Goal: Task Accomplishment & Management: Manage account settings

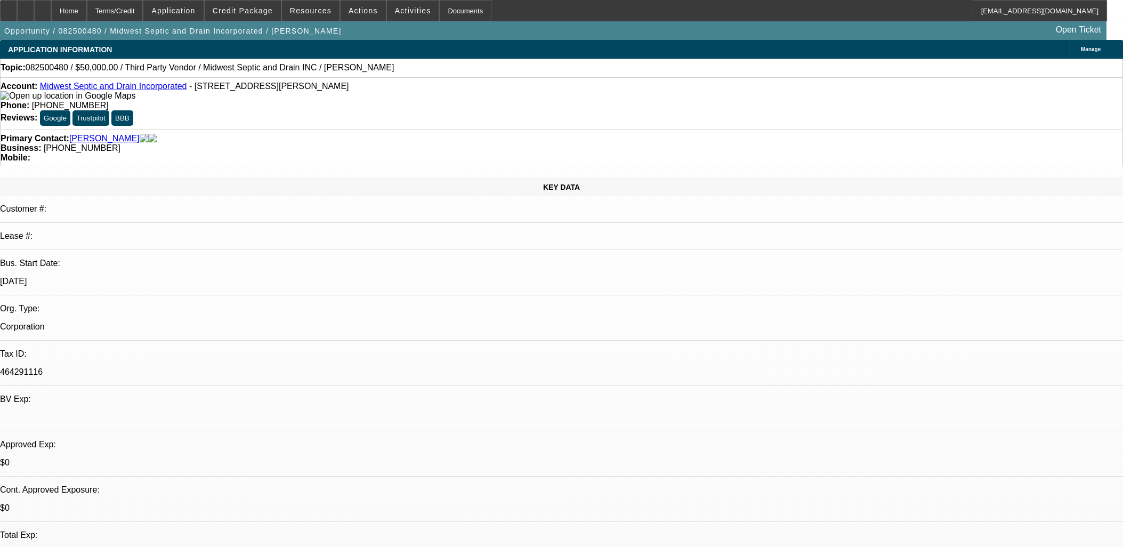
select select "0"
select select "2"
select select "0.1"
select select "4"
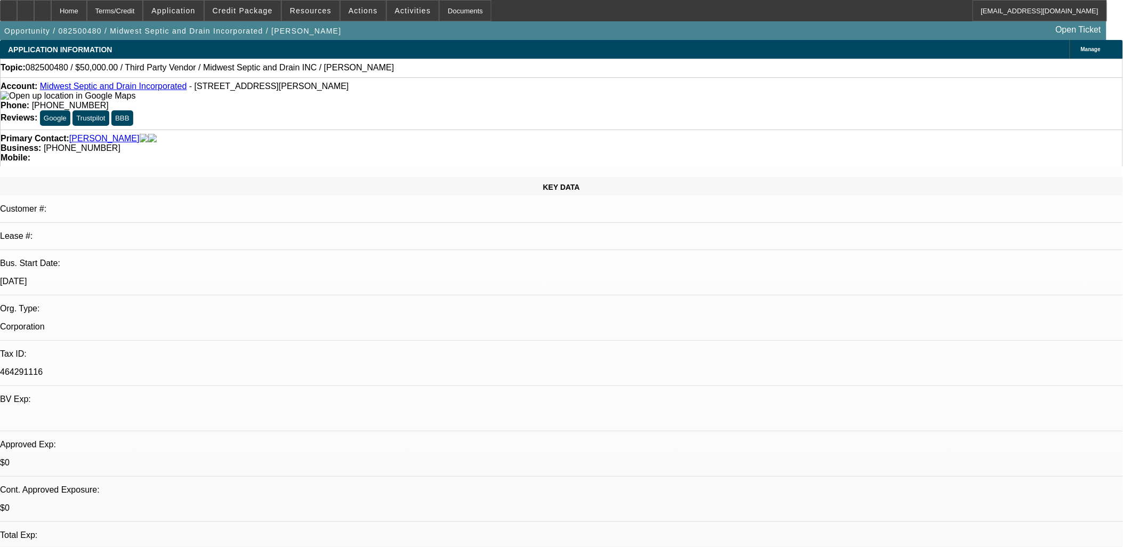
select select "0"
select select "2"
select select "0.1"
select select "4"
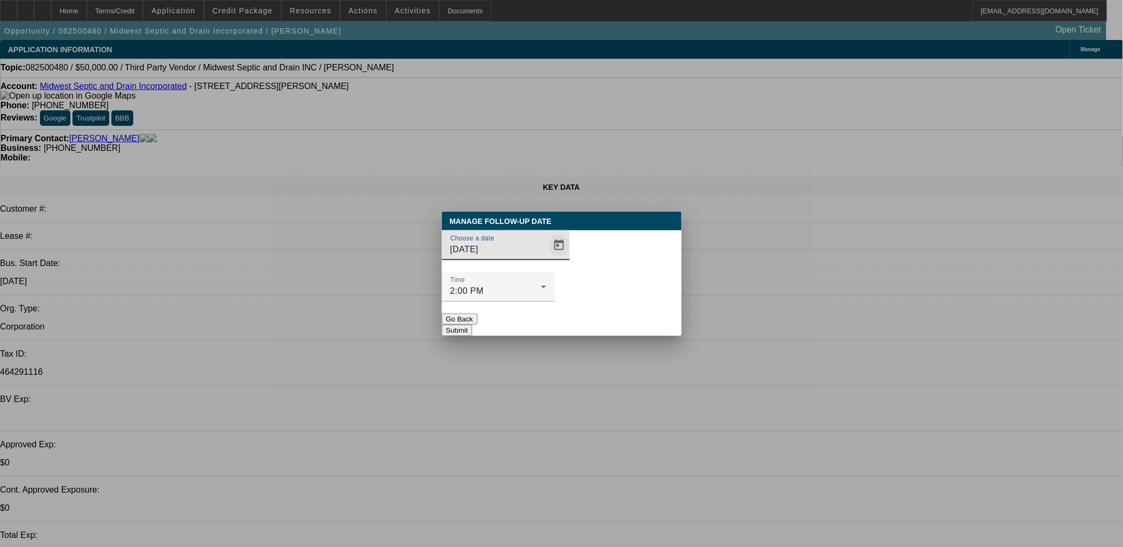
click at [549, 258] on span "Open calendar" at bounding box center [559, 245] width 26 height 26
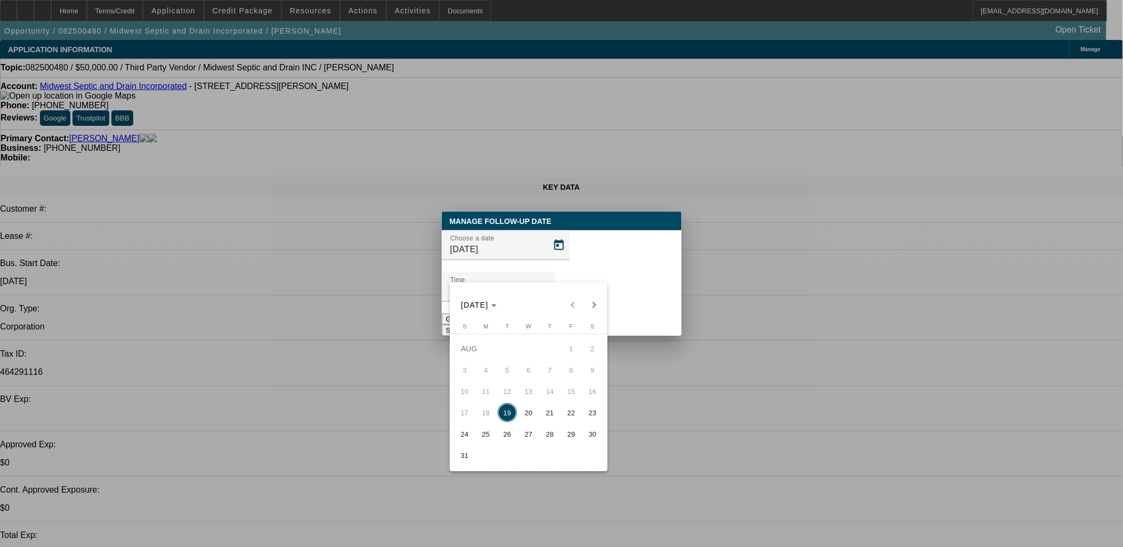
click at [544, 417] on span "21" at bounding box center [549, 412] width 19 height 19
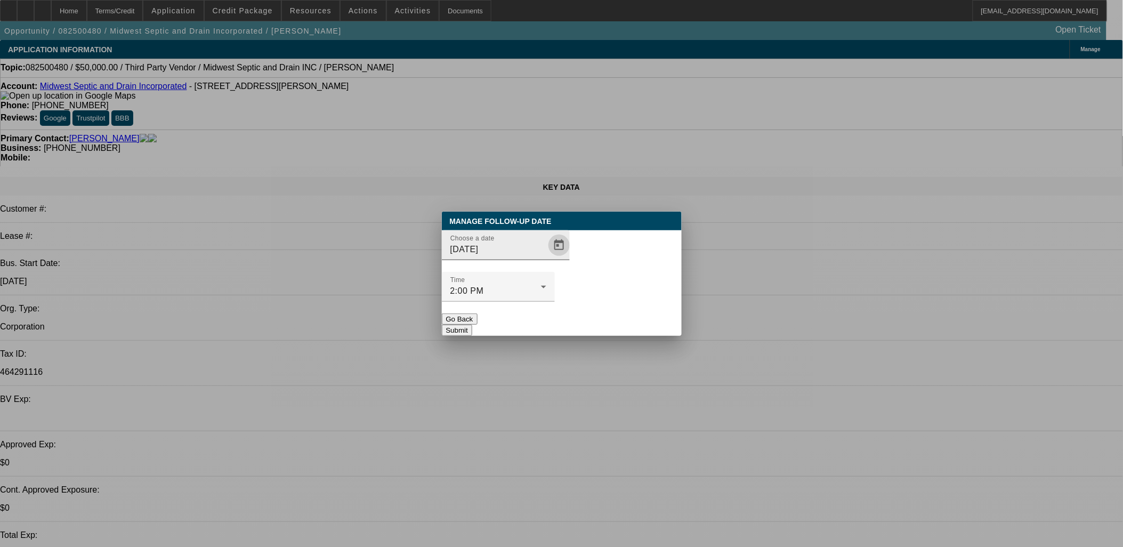
click at [549, 258] on span "Open calendar" at bounding box center [559, 245] width 26 height 26
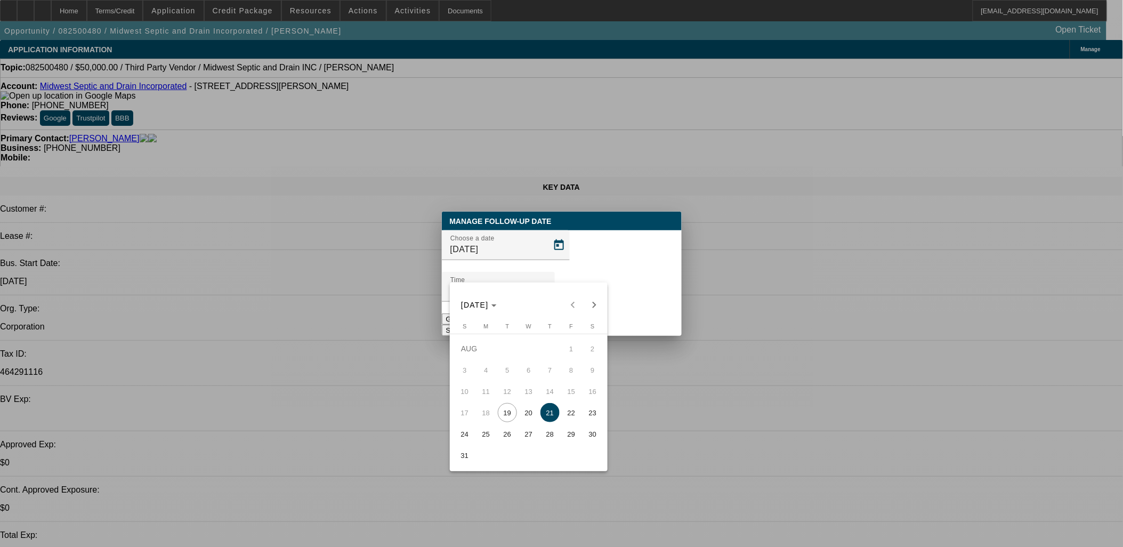
click at [518, 421] on button "20" at bounding box center [528, 412] width 21 height 21
type input "[DATE]"
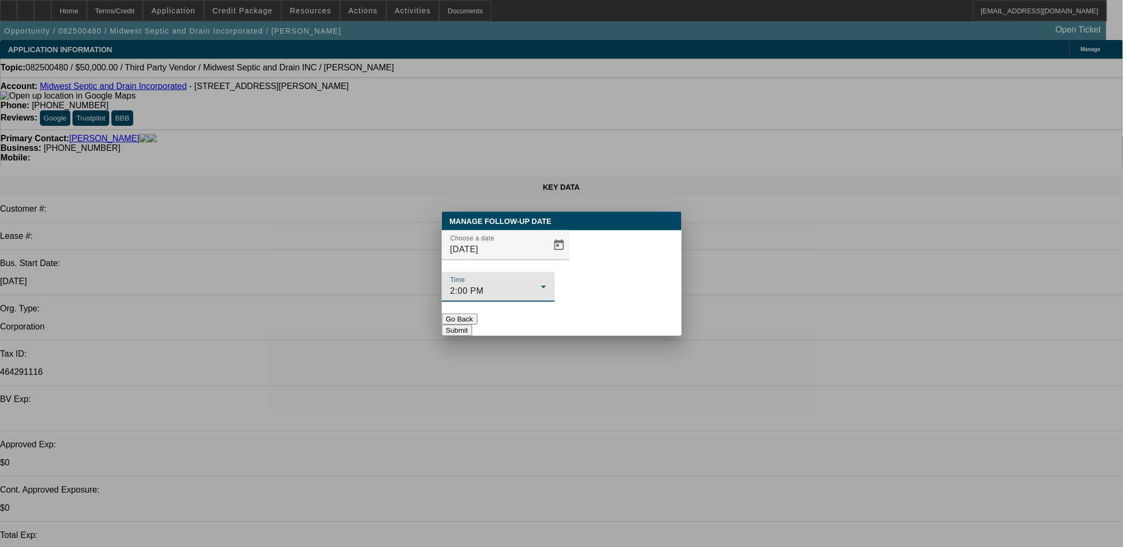
click at [541, 285] on div "2:00 PM" at bounding box center [495, 291] width 91 height 13
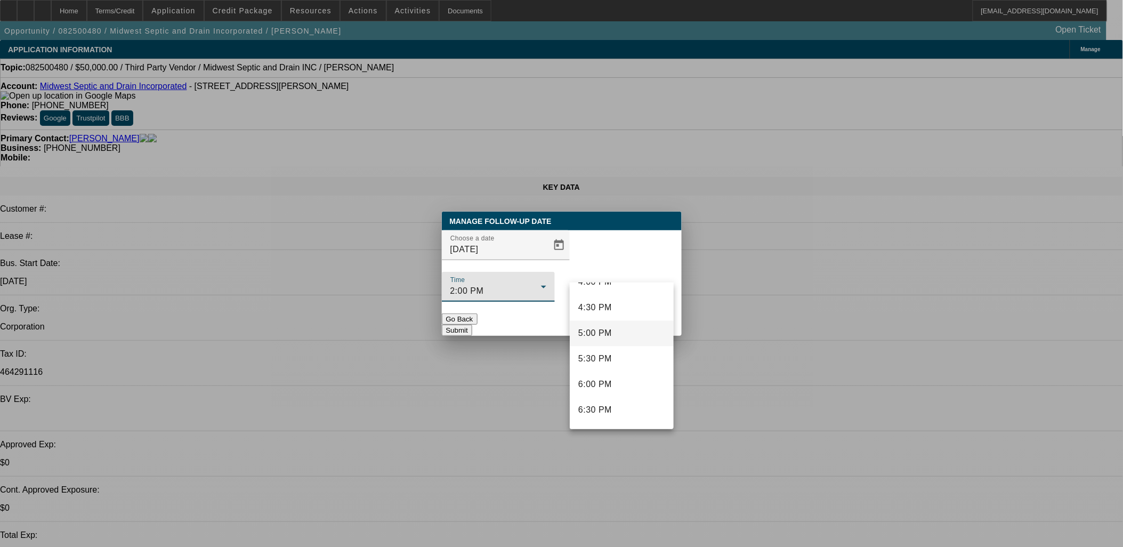
scroll to position [837, 0]
click at [619, 332] on mat-option "5:00 PM" at bounding box center [622, 333] width 104 height 26
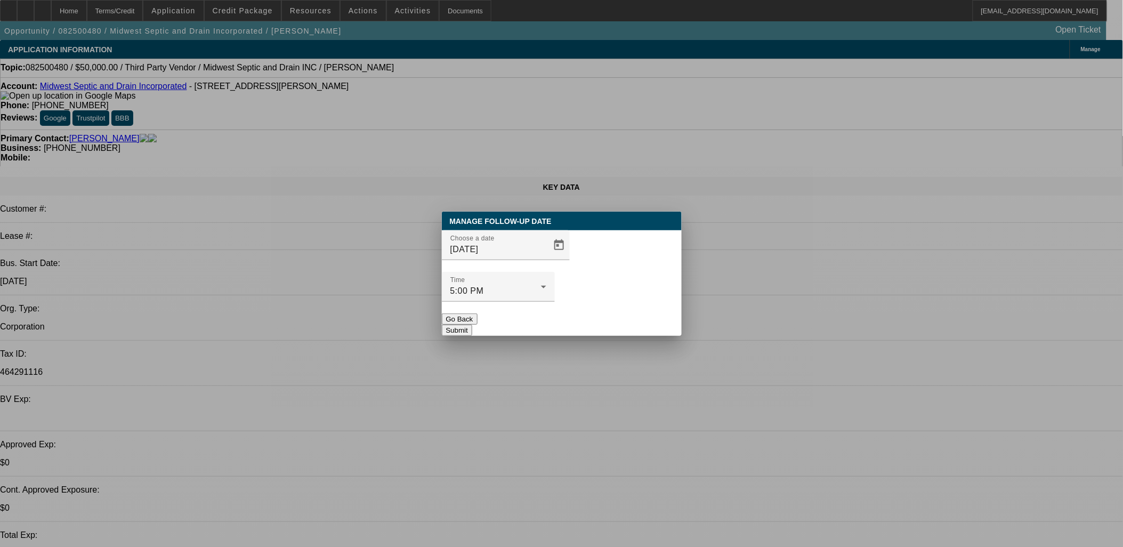
click at [472, 325] on button "Submit" at bounding box center [457, 330] width 30 height 11
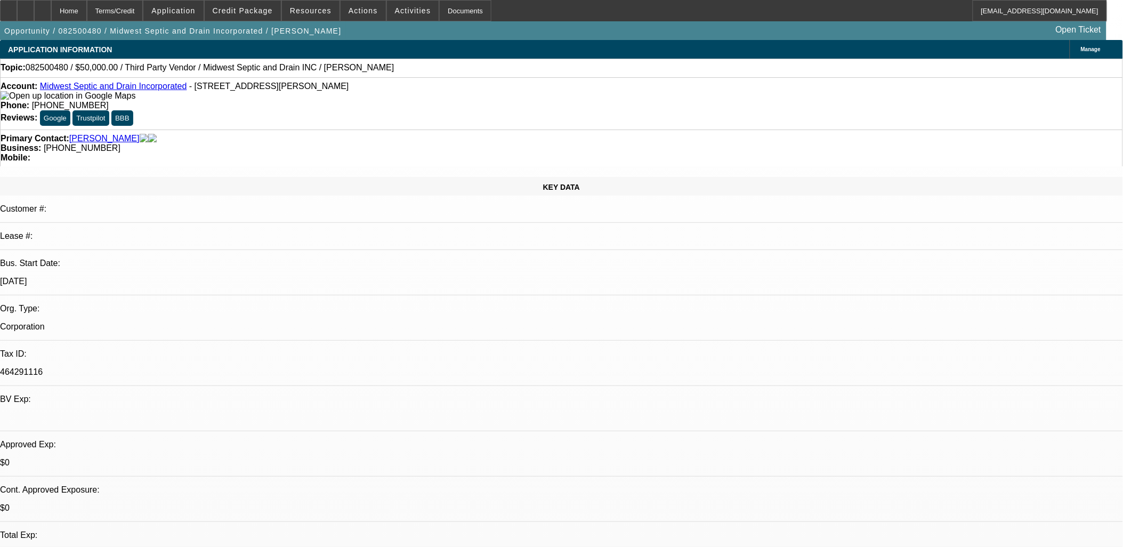
drag, startPoint x: 622, startPoint y: 304, endPoint x: 543, endPoint y: 300, distance: 80.1
drag, startPoint x: 543, startPoint y: 300, endPoint x: 524, endPoint y: 302, distance: 18.2
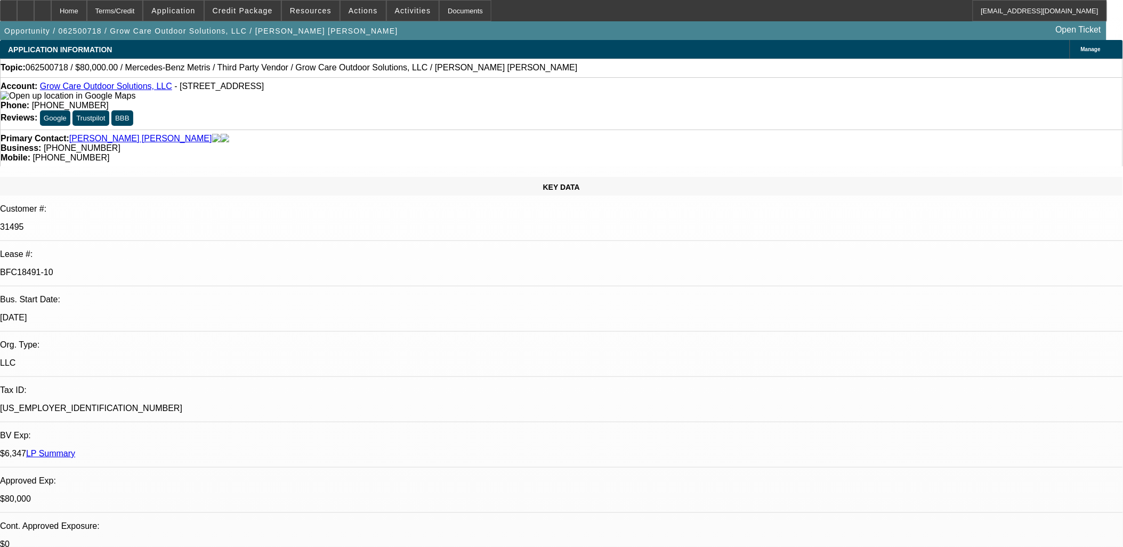
select select "0"
select select "6"
select select "0"
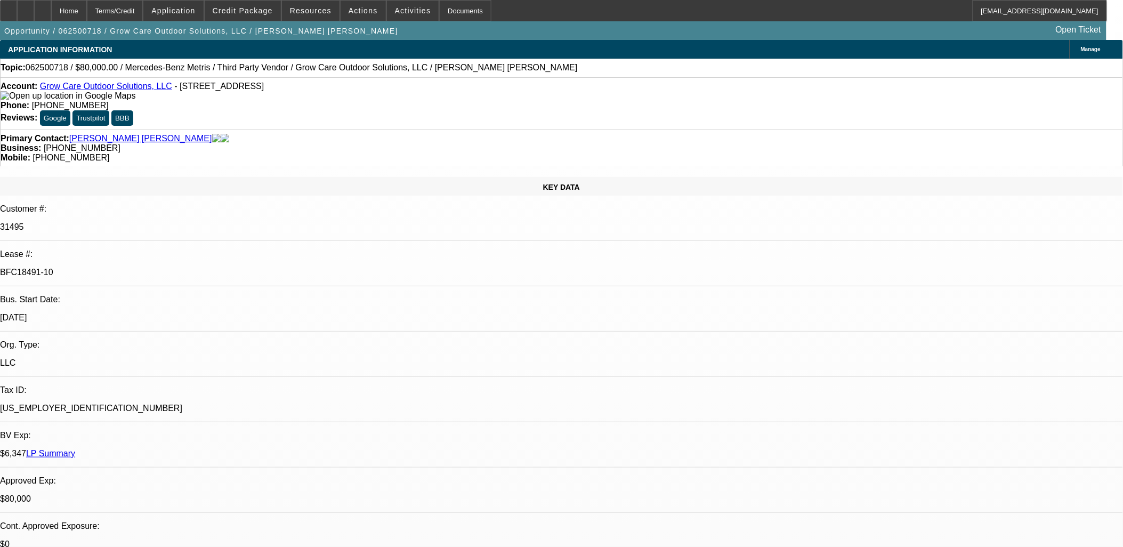
select select "0"
select select "6"
select select "0"
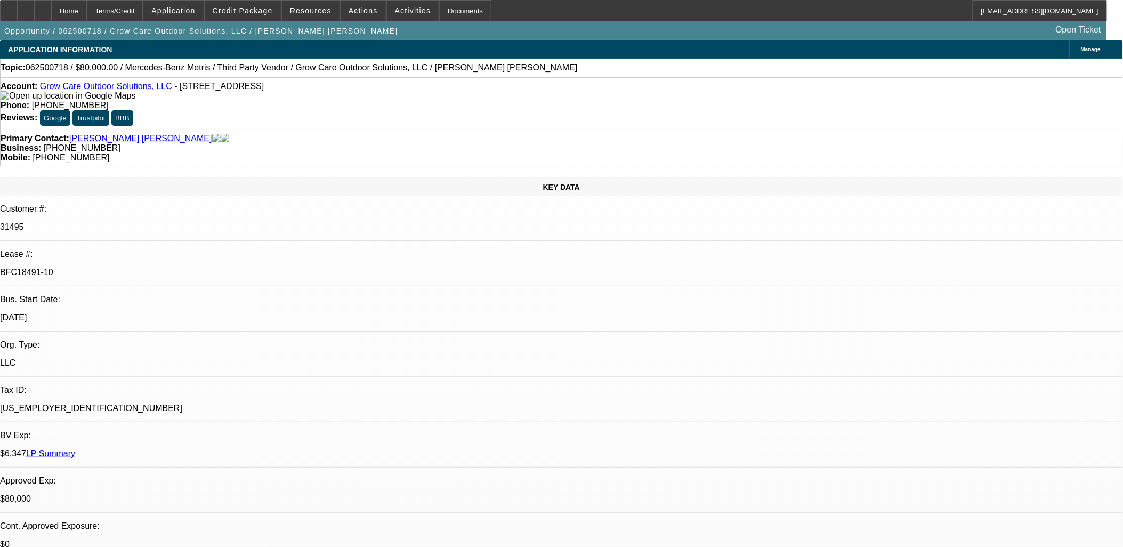
select select "0"
select select "6"
select select "0"
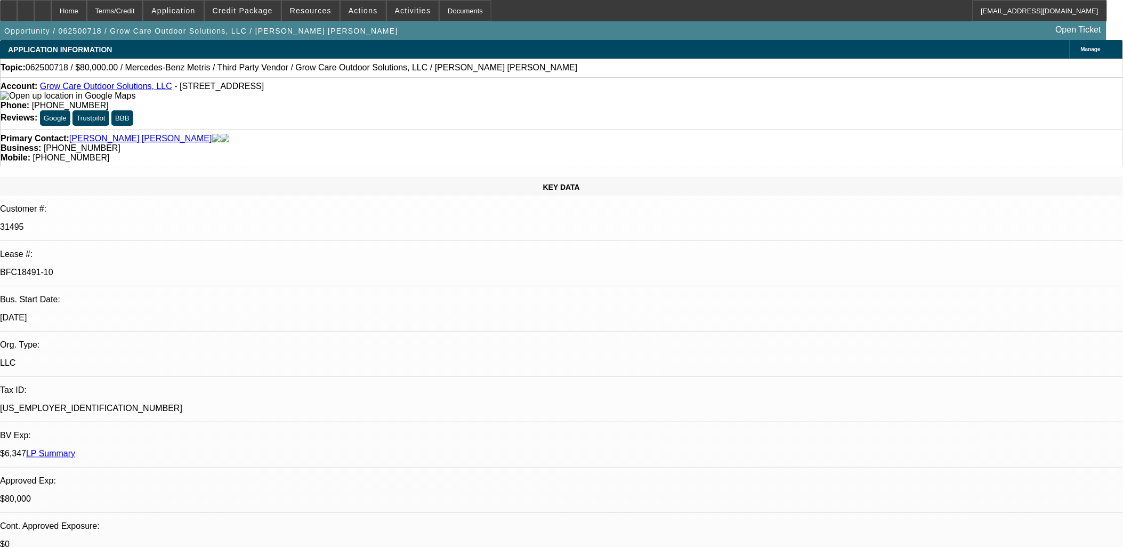
select select "6"
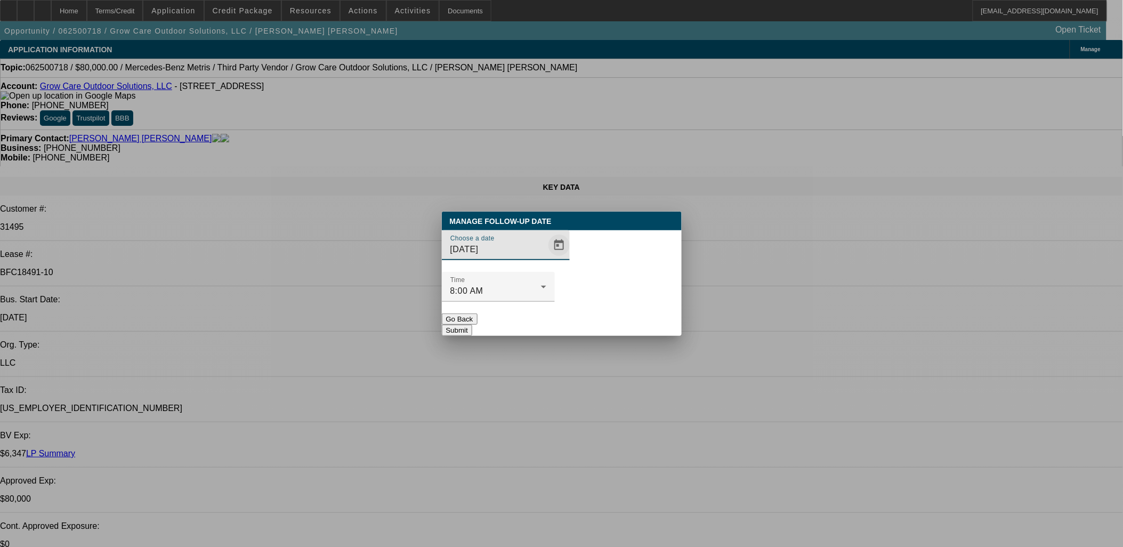
click at [546, 258] on span "Open calendar" at bounding box center [559, 245] width 26 height 26
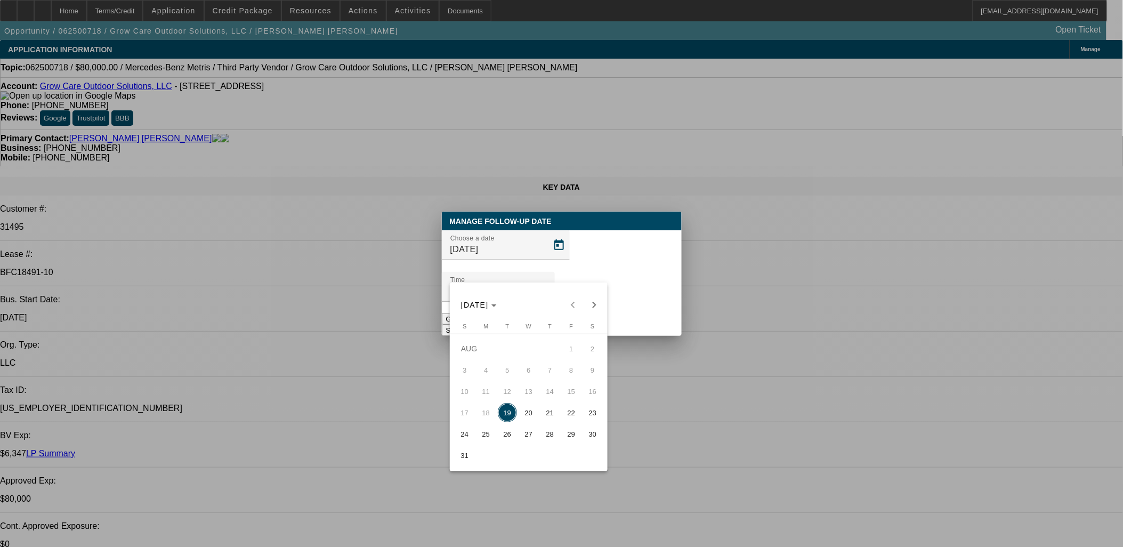
click at [524, 413] on span "20" at bounding box center [528, 412] width 19 height 19
type input "[DATE]"
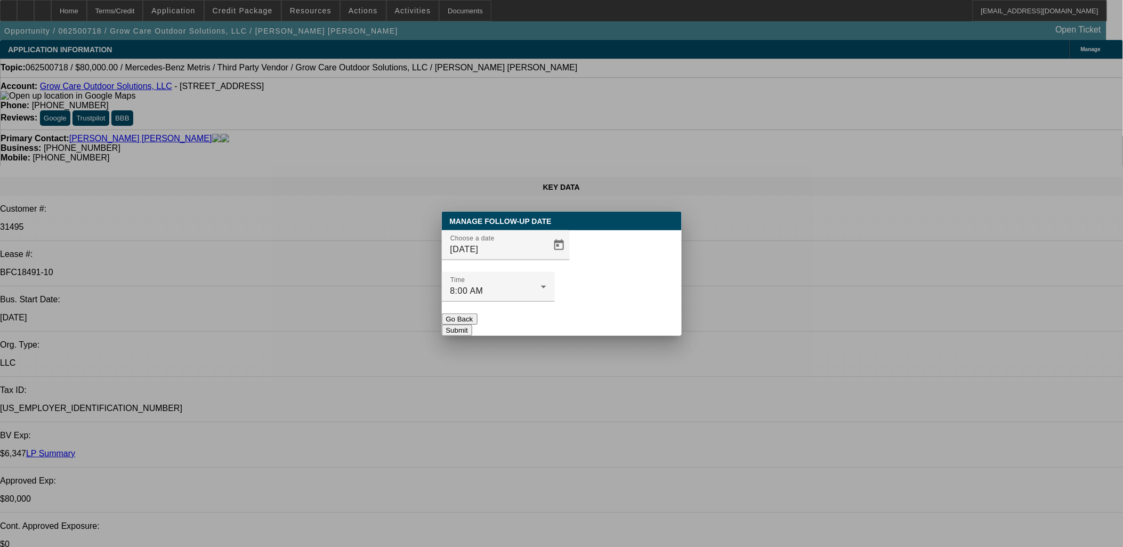
click at [555, 302] on div at bounding box center [498, 308] width 113 height 12
click at [472, 325] on button "Submit" at bounding box center [457, 330] width 30 height 11
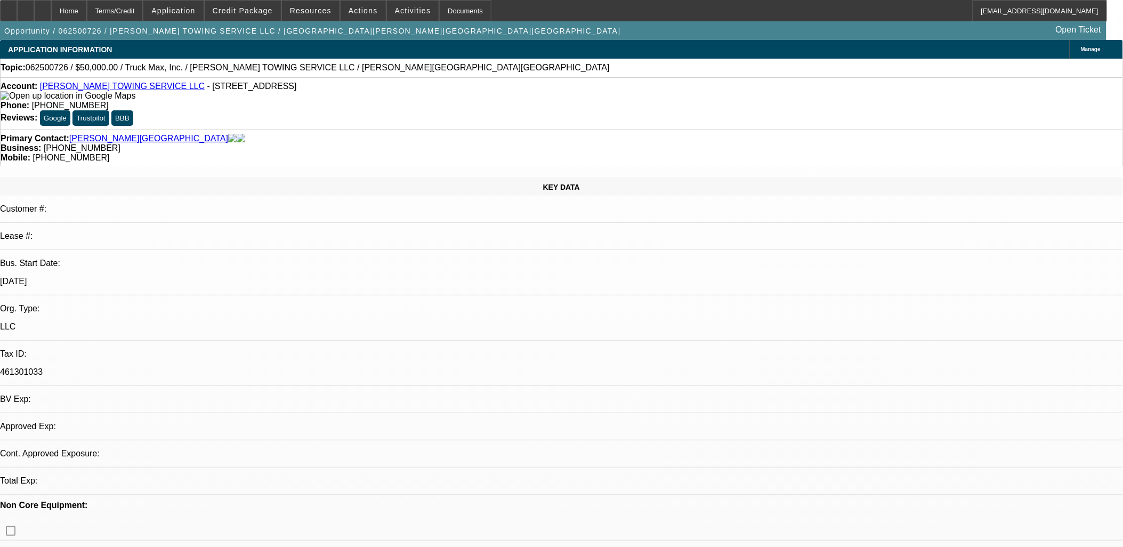
select select "0"
select select "2"
select select "0.1"
select select "4"
